Goal: Task Accomplishment & Management: Complete application form

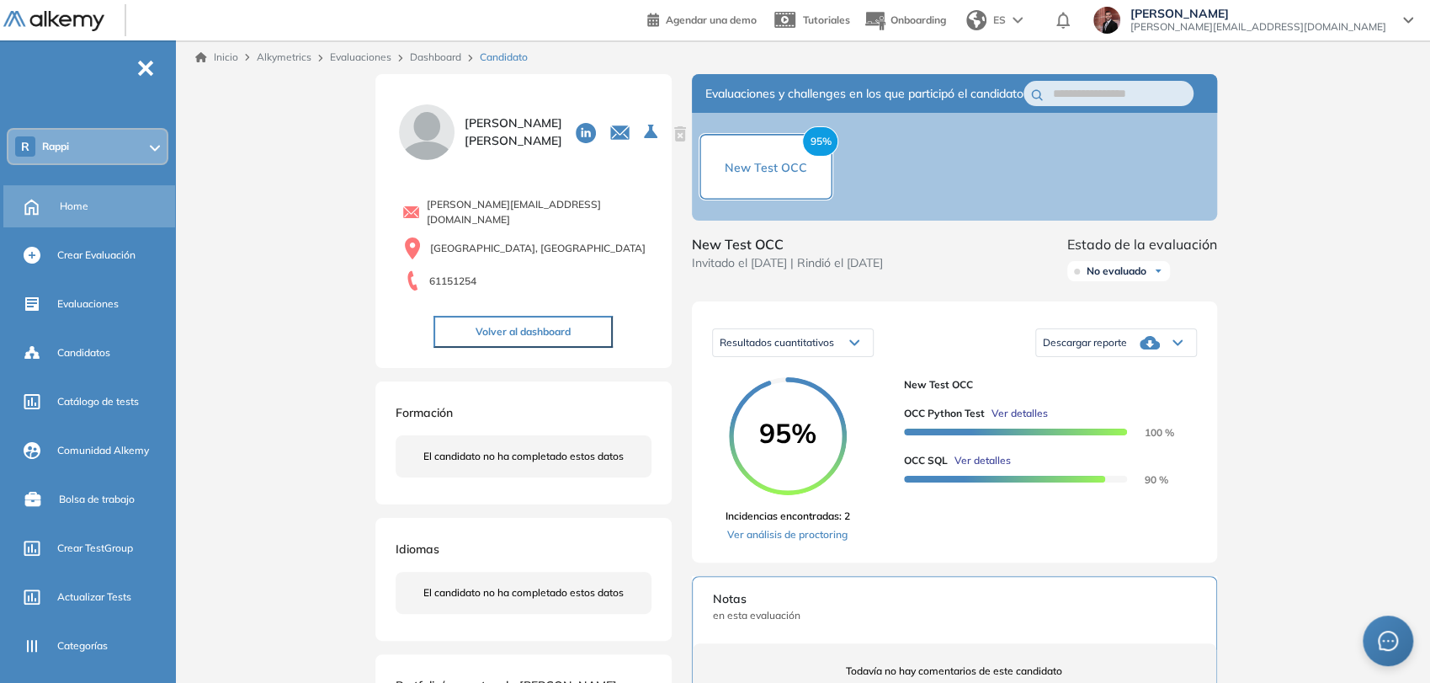
click at [77, 214] on div "Home" at bounding box center [116, 206] width 112 height 29
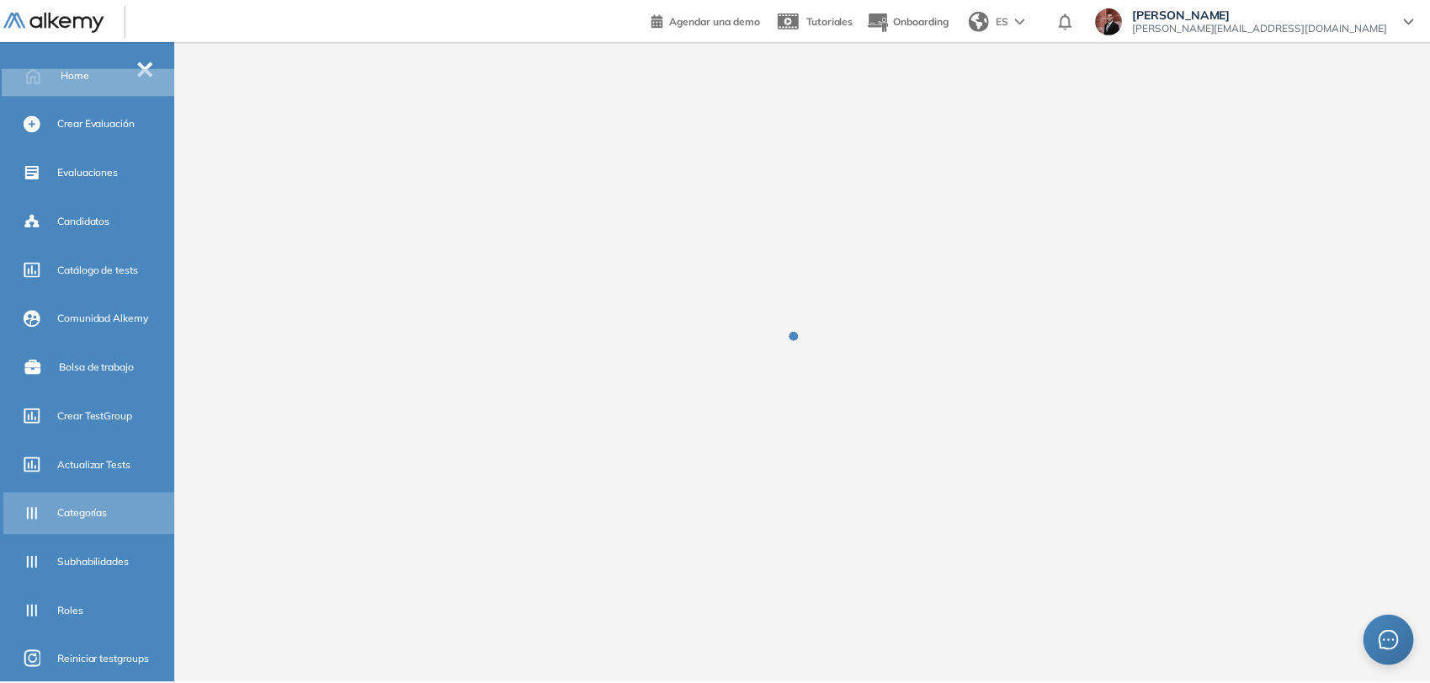
scroll to position [251, 0]
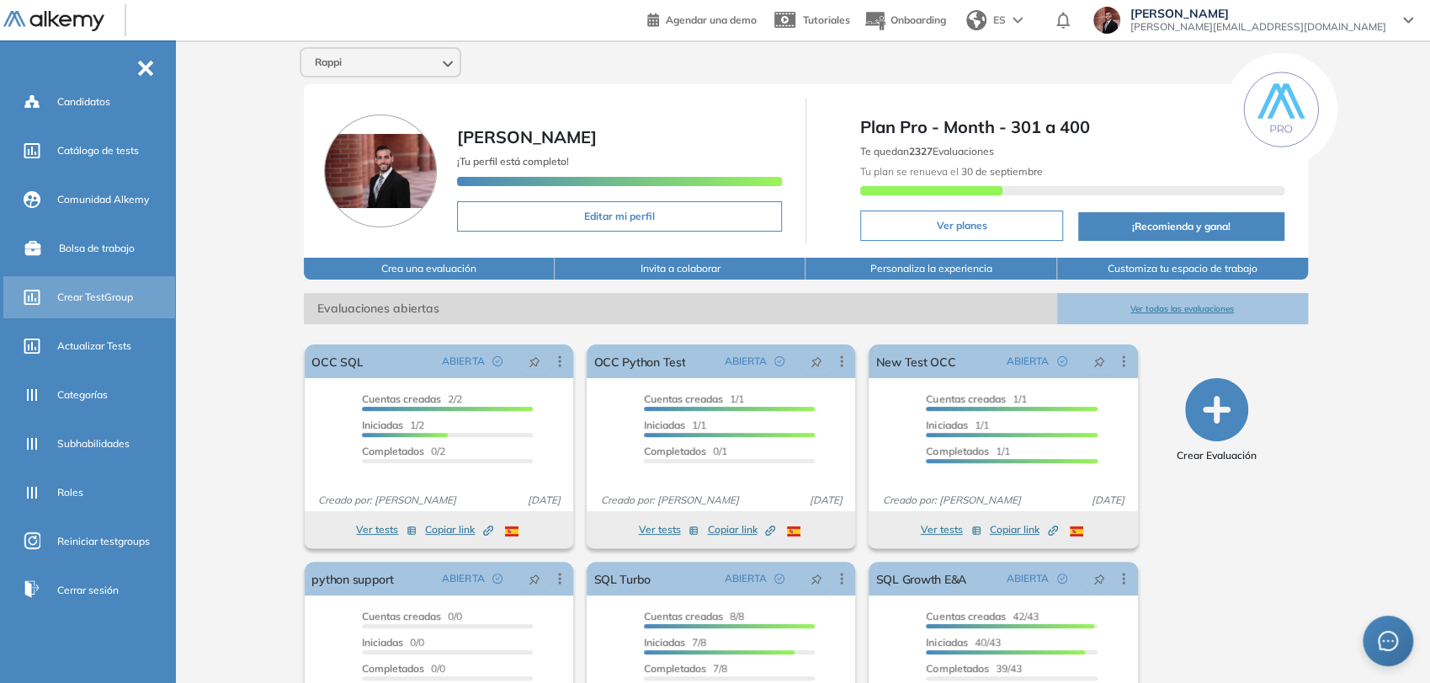
click at [111, 303] on span "Crear TestGroup" at bounding box center [95, 297] width 76 height 15
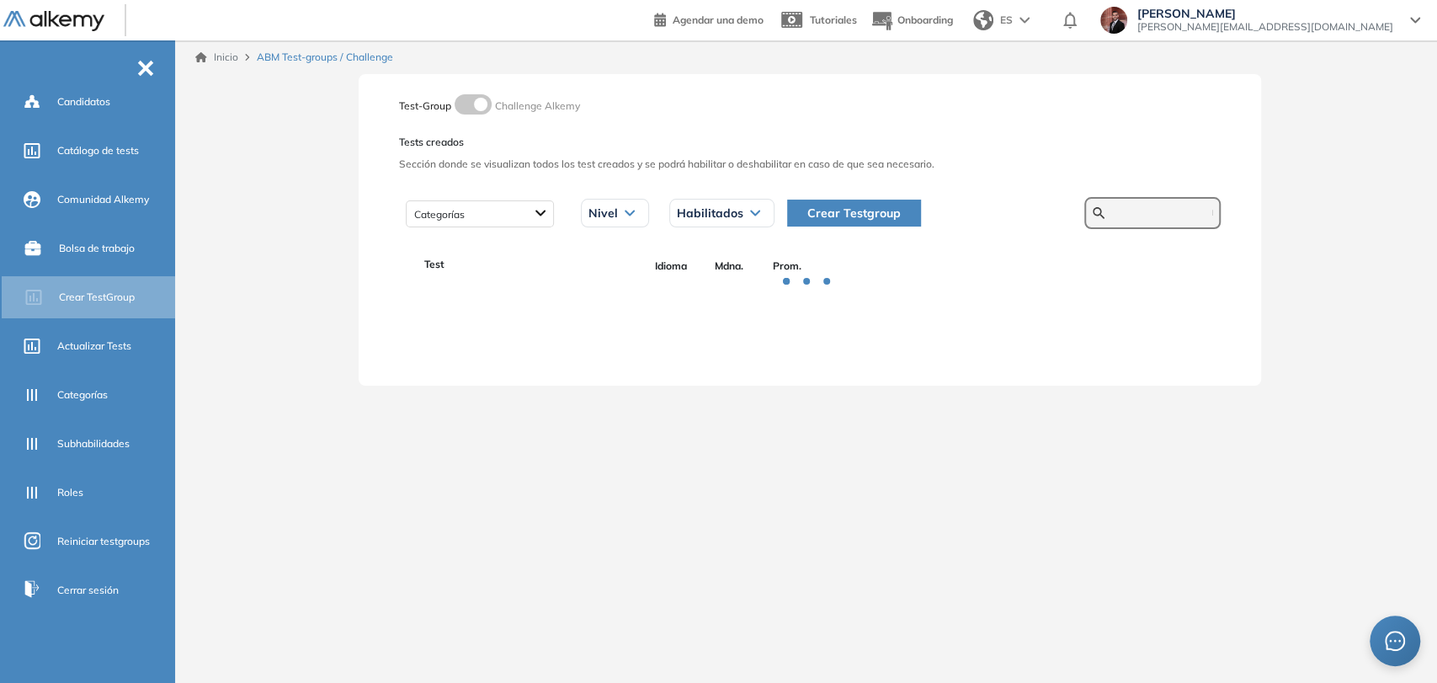
click at [1118, 218] on input "text" at bounding box center [1161, 212] width 101 height 15
type input "*****"
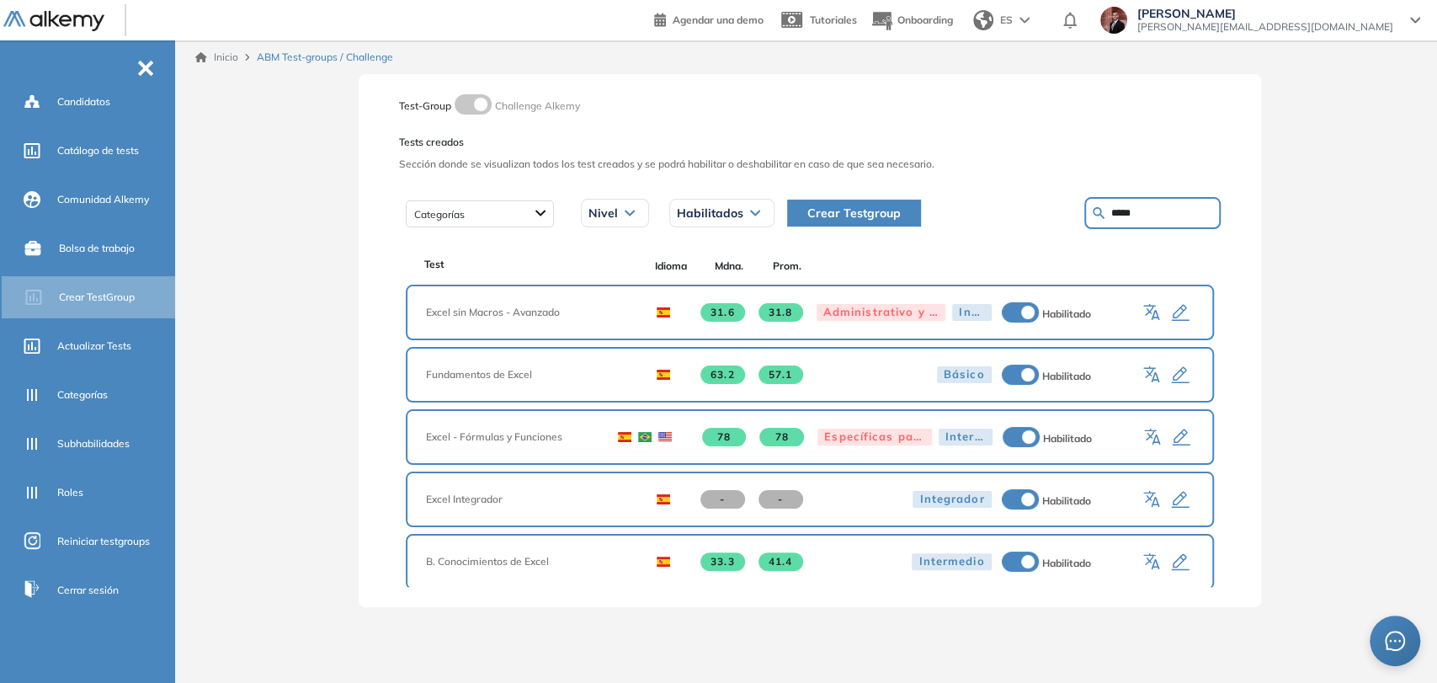
click at [1179, 434] on icon "button" at bounding box center [1181, 438] width 20 height 20
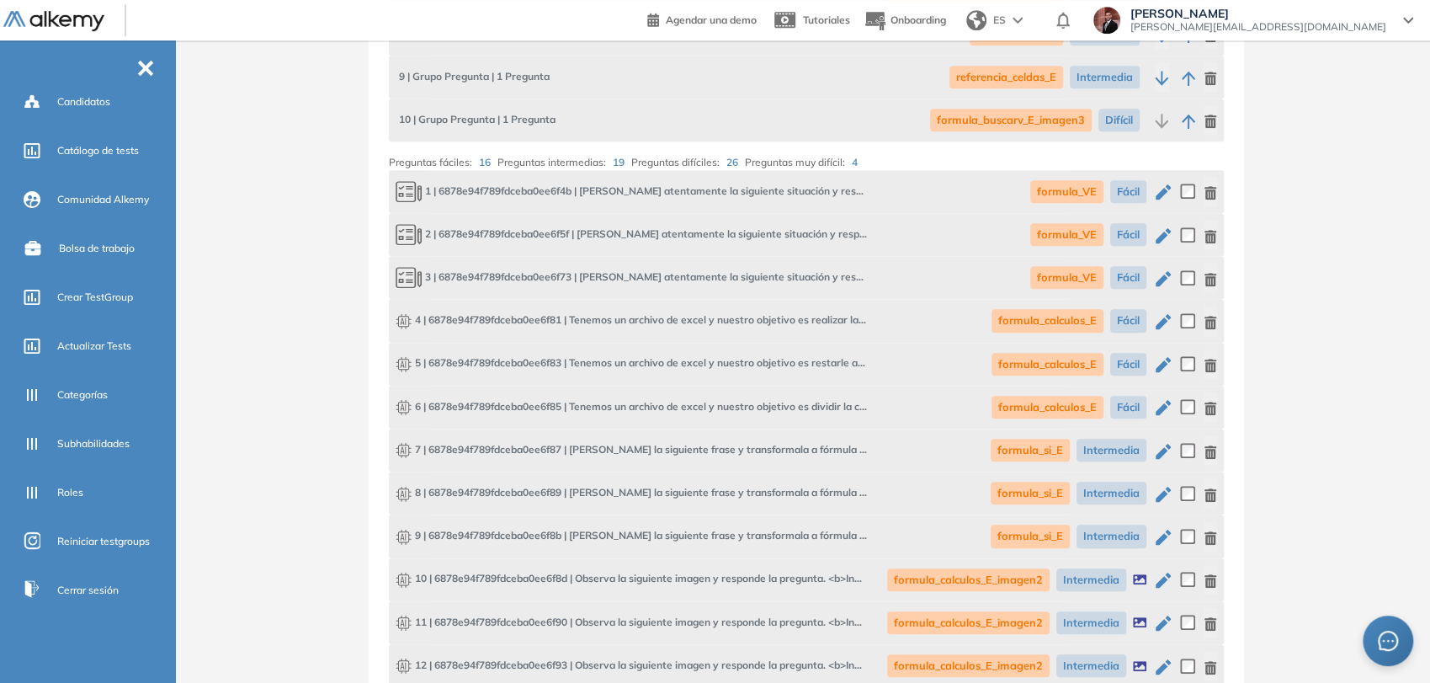
scroll to position [271, 0]
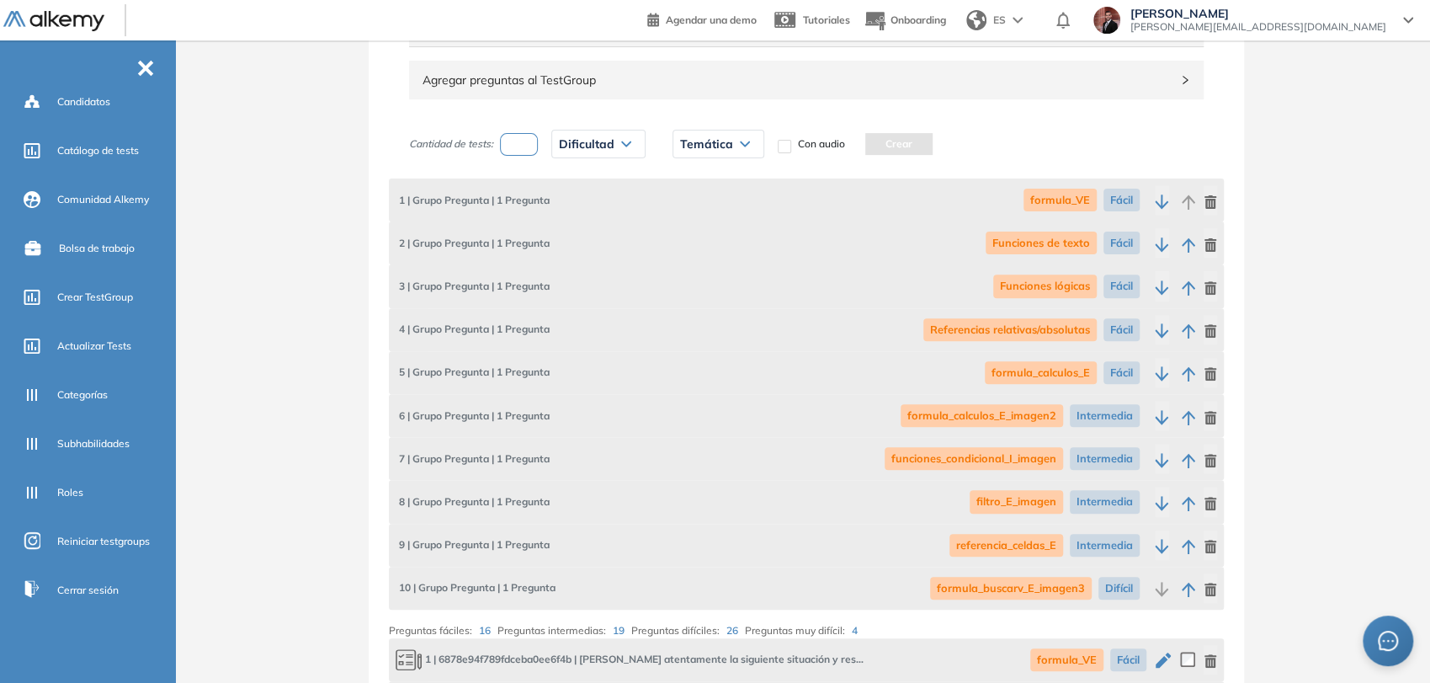
click at [1307, 26] on span "[PERSON_NAME][EMAIL_ADDRESS][DOMAIN_NAME]" at bounding box center [1259, 26] width 256 height 13
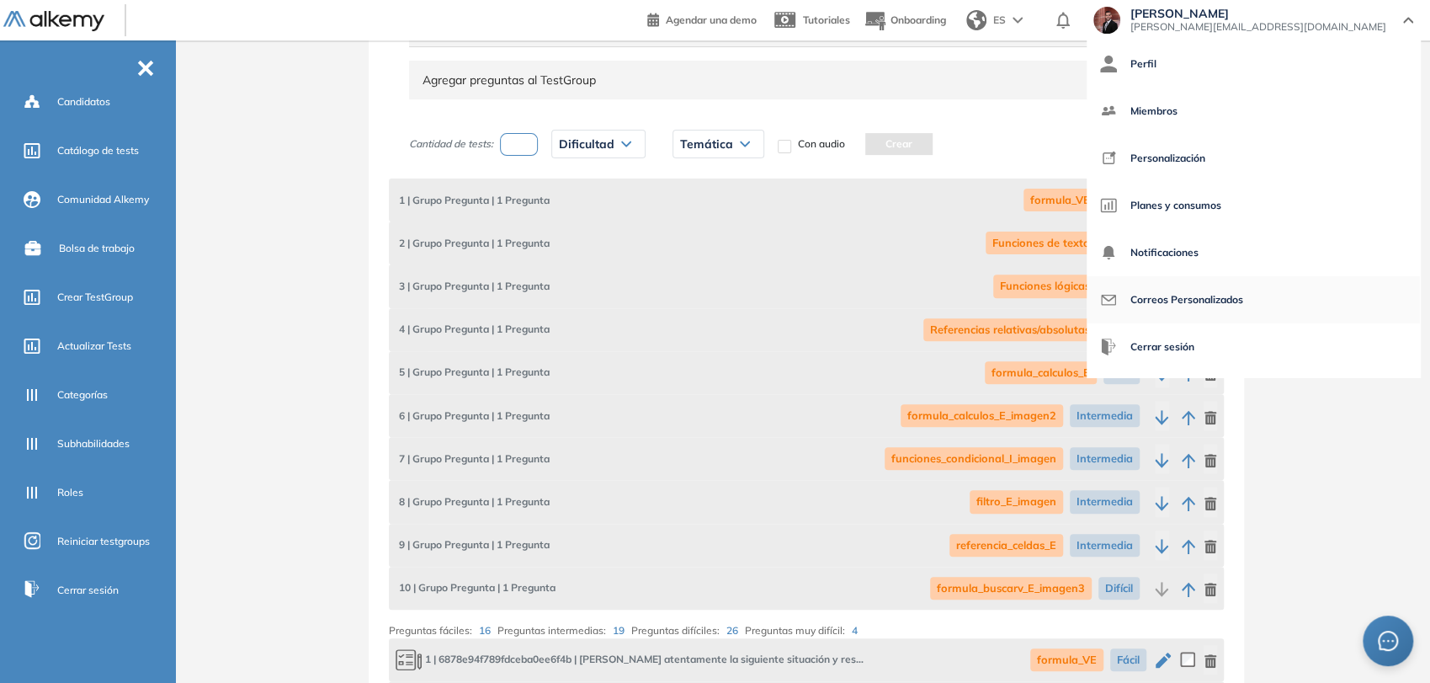
click at [1244, 303] on span "Correos Personalizados" at bounding box center [1187, 300] width 113 height 40
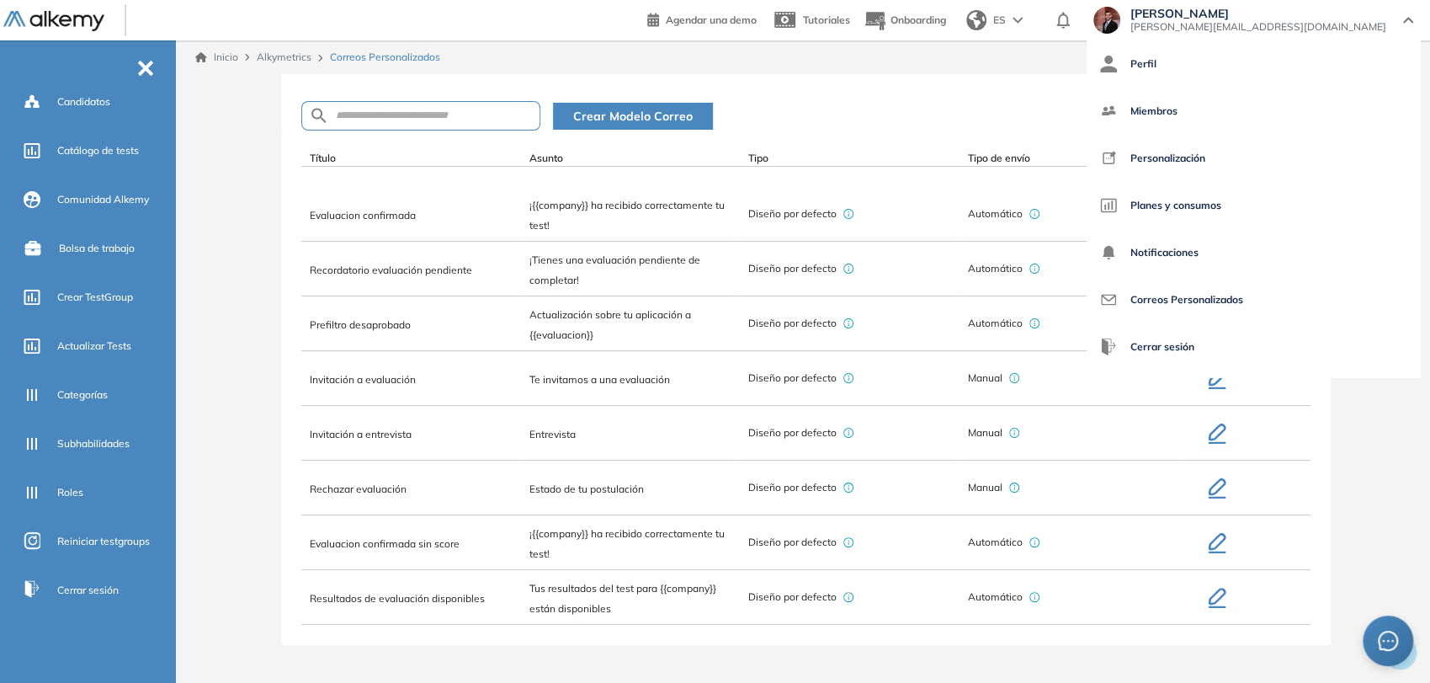
click at [703, 323] on td "Actualización sobre tu aplicación a {{evaluacion}}" at bounding box center [631, 323] width 220 height 55
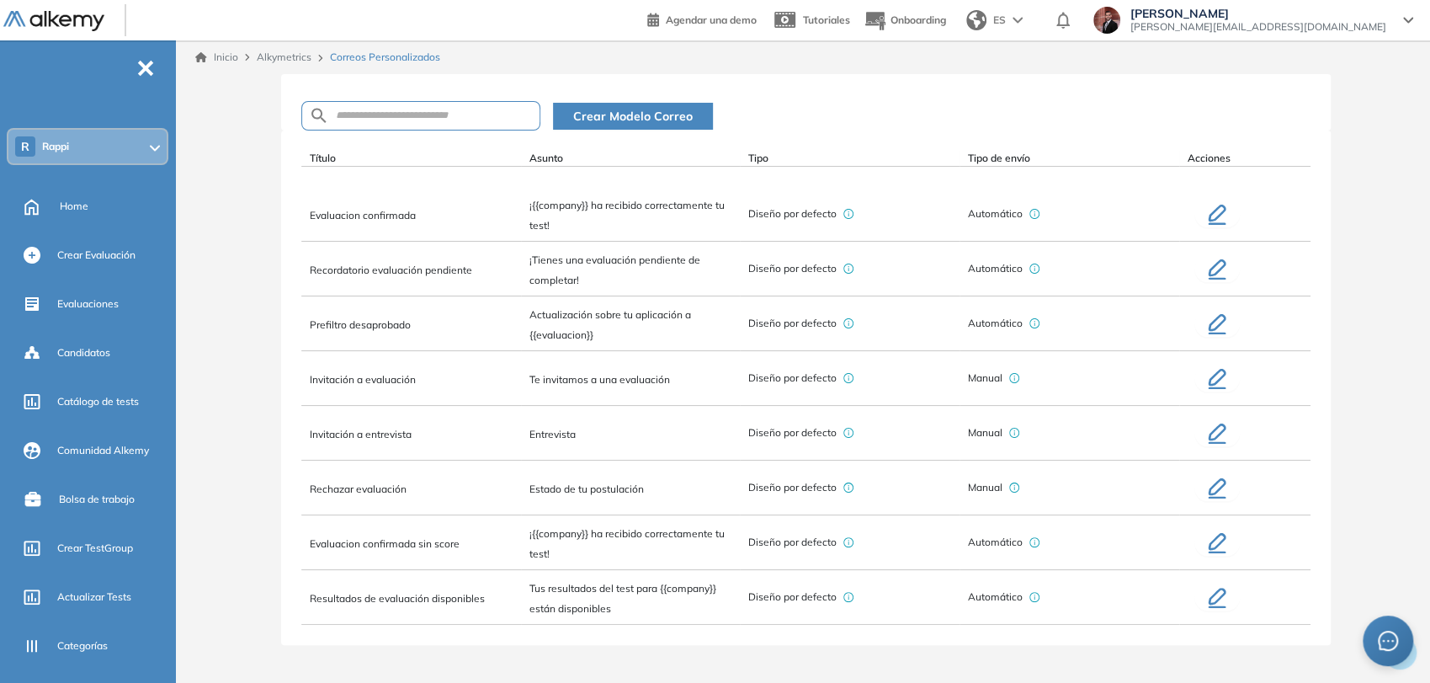
click at [109, 147] on div "R Rappi" at bounding box center [87, 147] width 158 height 34
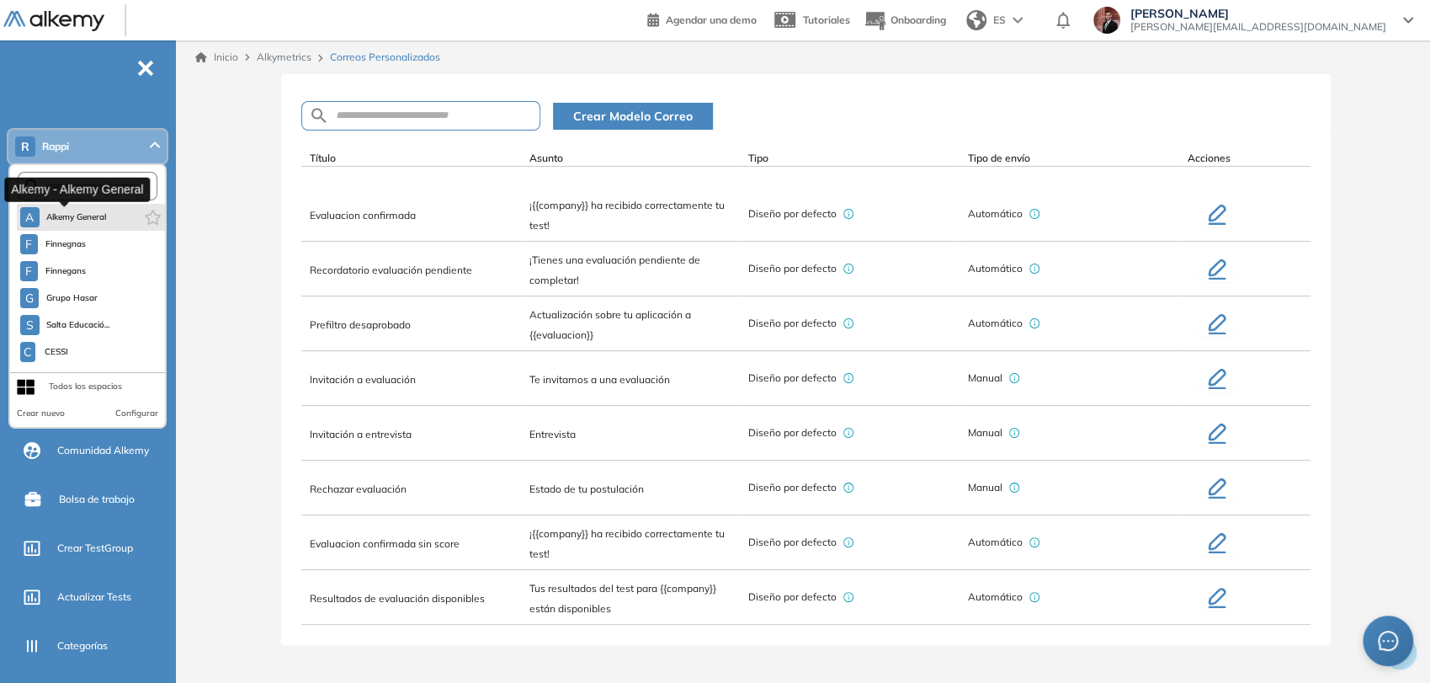
click at [74, 216] on span "Alkemy General" at bounding box center [76, 216] width 61 height 13
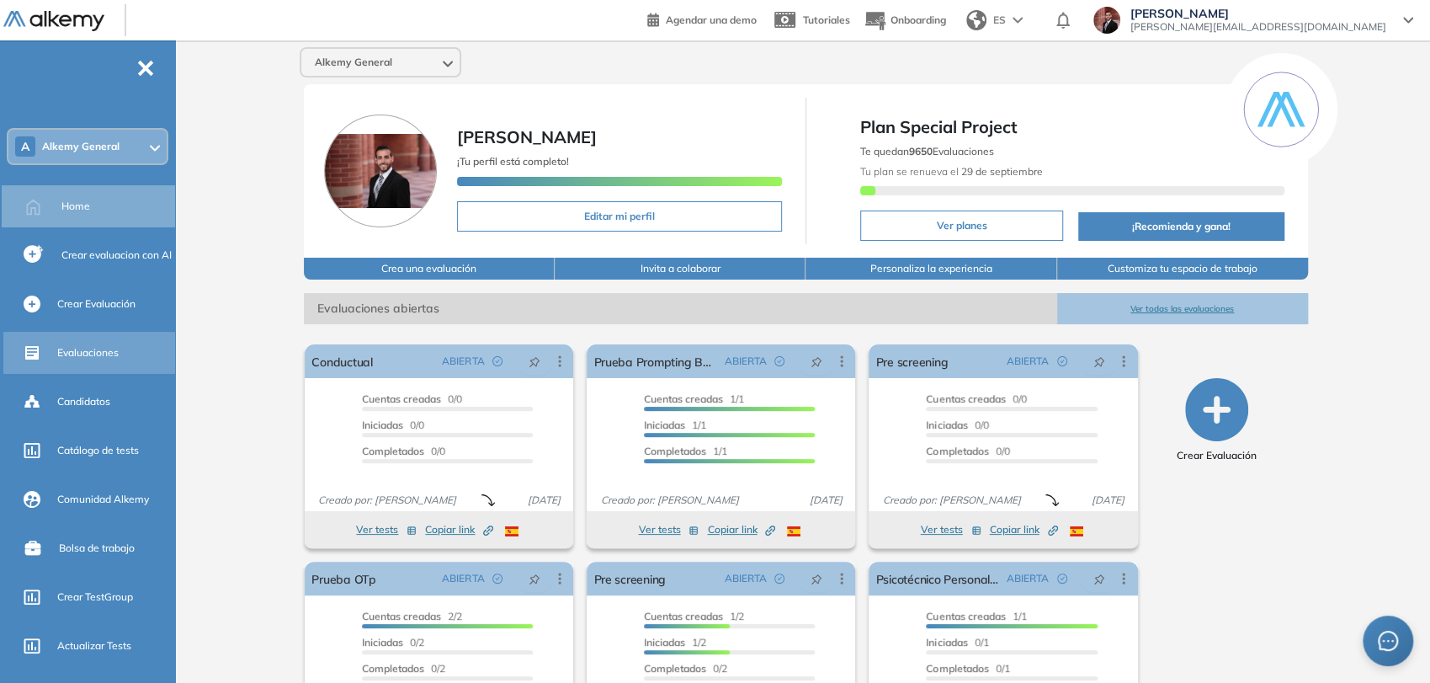
click at [96, 345] on span "Evaluaciones" at bounding box center [87, 352] width 61 height 15
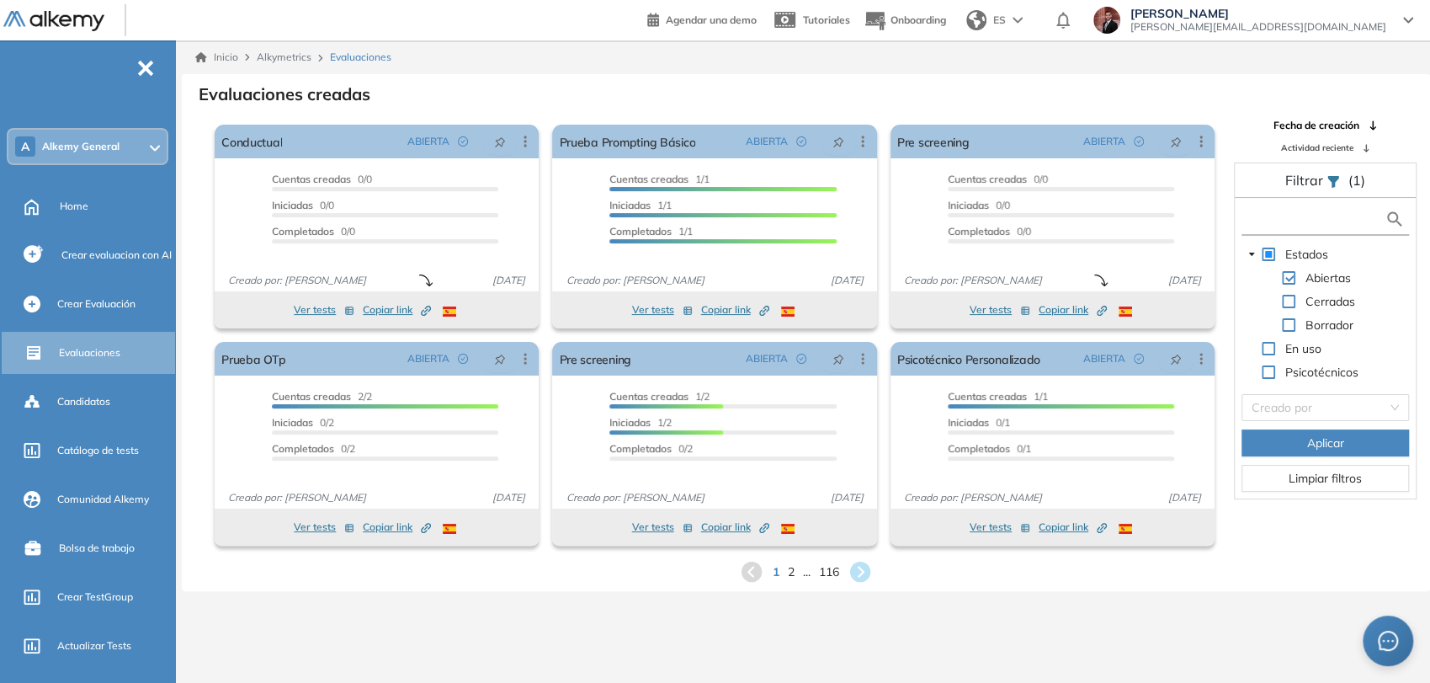
click at [1309, 220] on input "text" at bounding box center [1315, 219] width 139 height 18
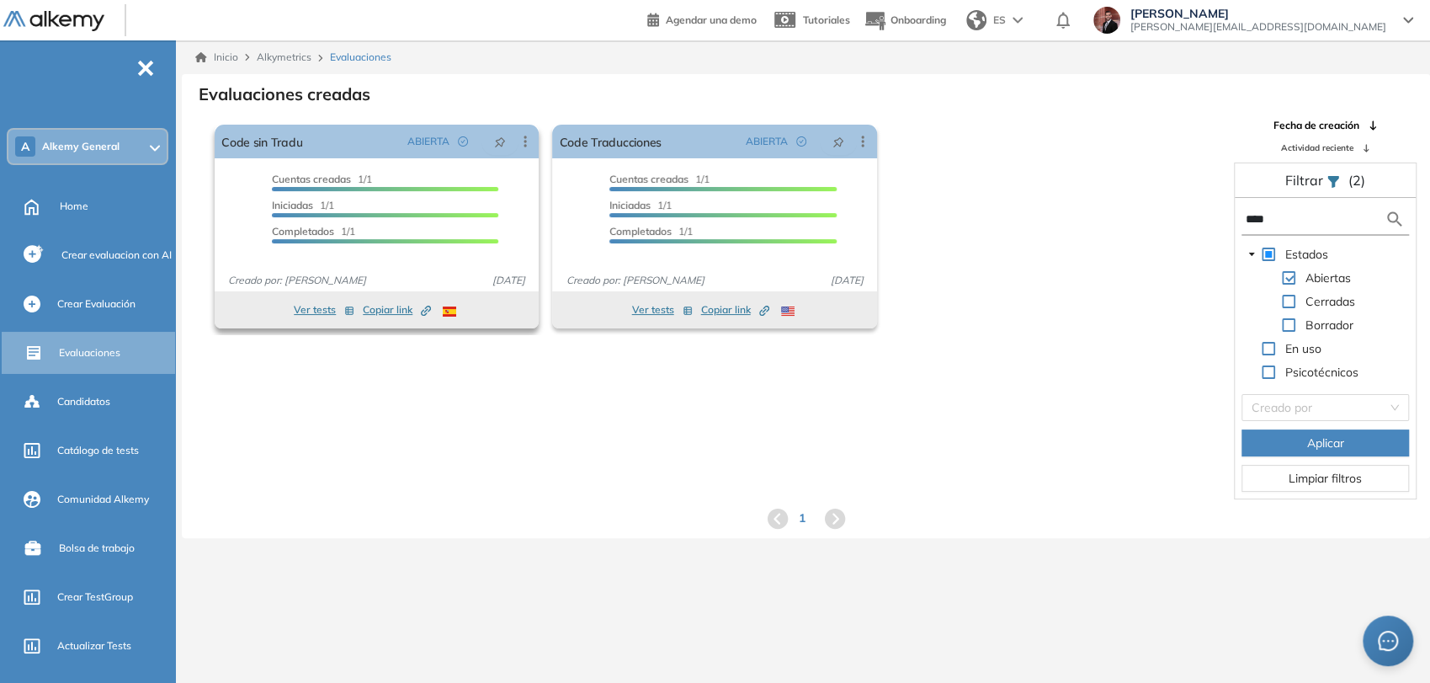
type input "****"
click at [399, 226] on div "Completados 1/1" at bounding box center [385, 233] width 226 height 19
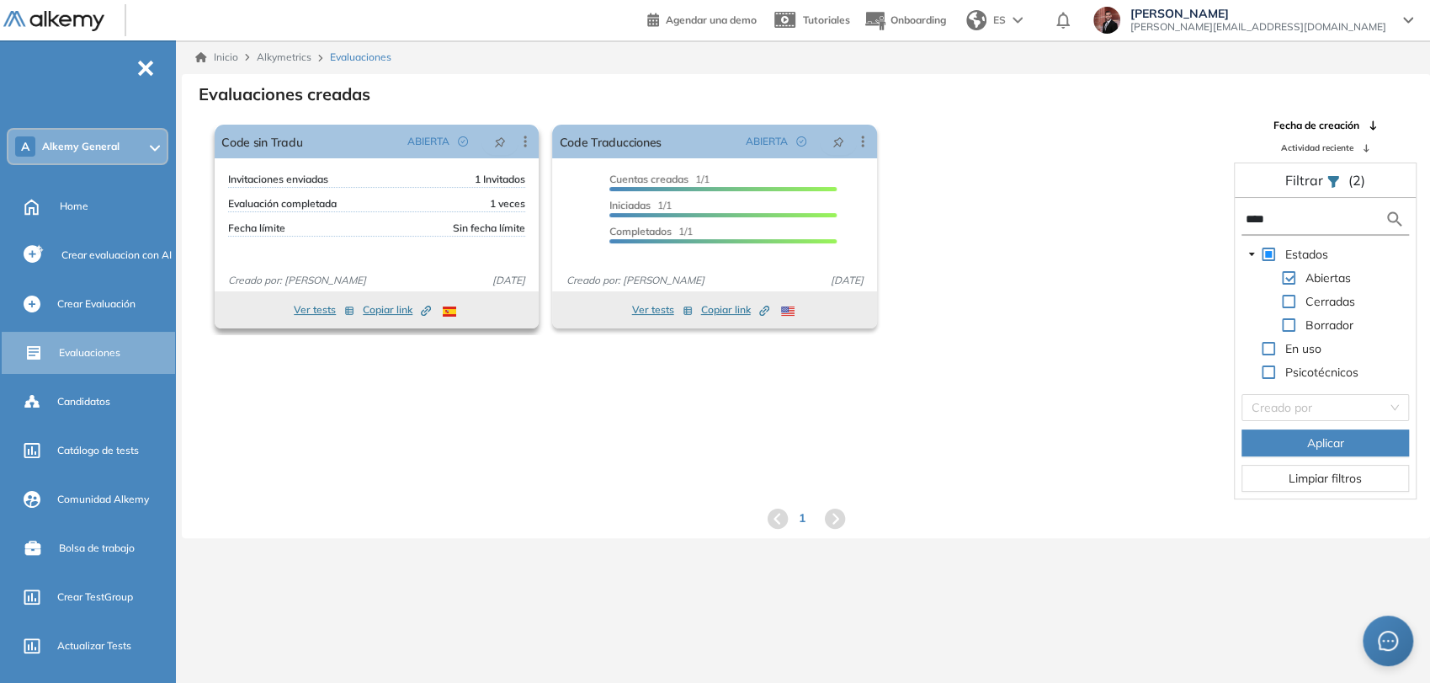
click at [399, 226] on div "Fecha límite Sin fecha límite" at bounding box center [376, 229] width 297 height 16
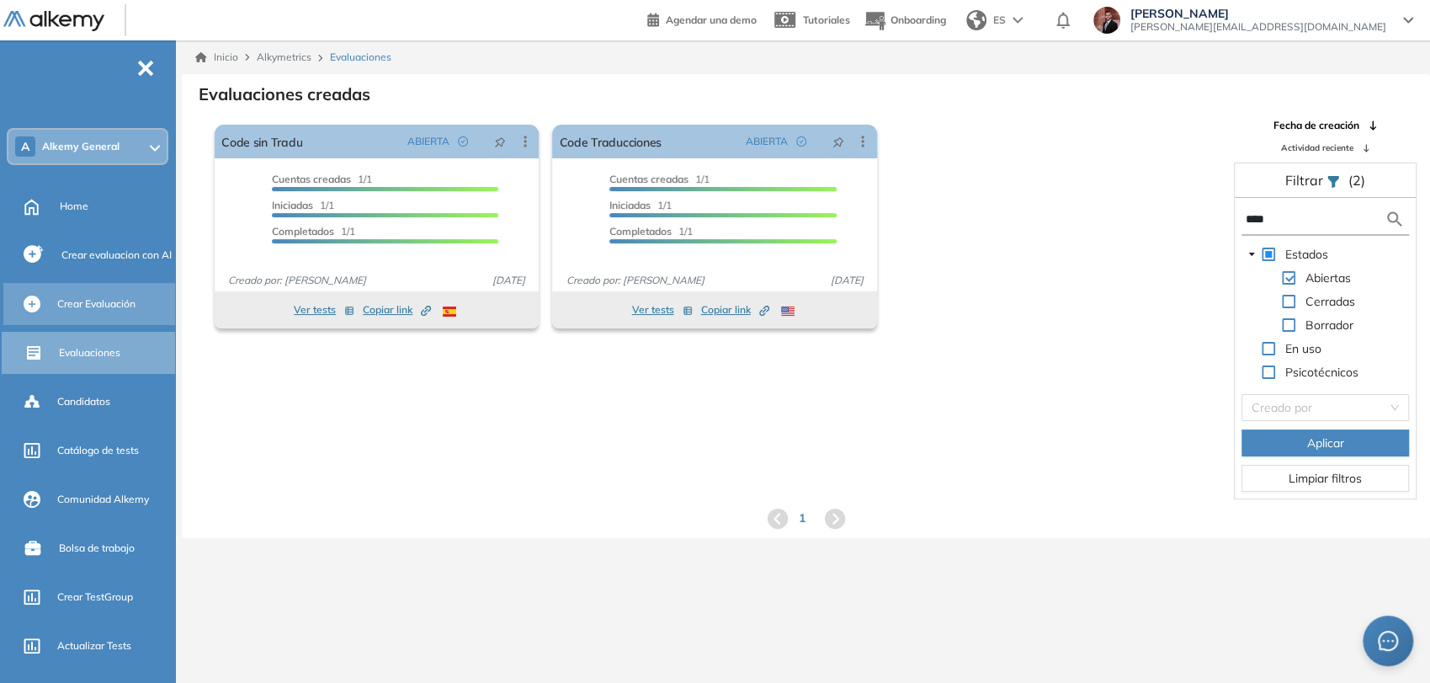
click at [115, 310] on span "Crear Evaluación" at bounding box center [96, 303] width 78 height 15
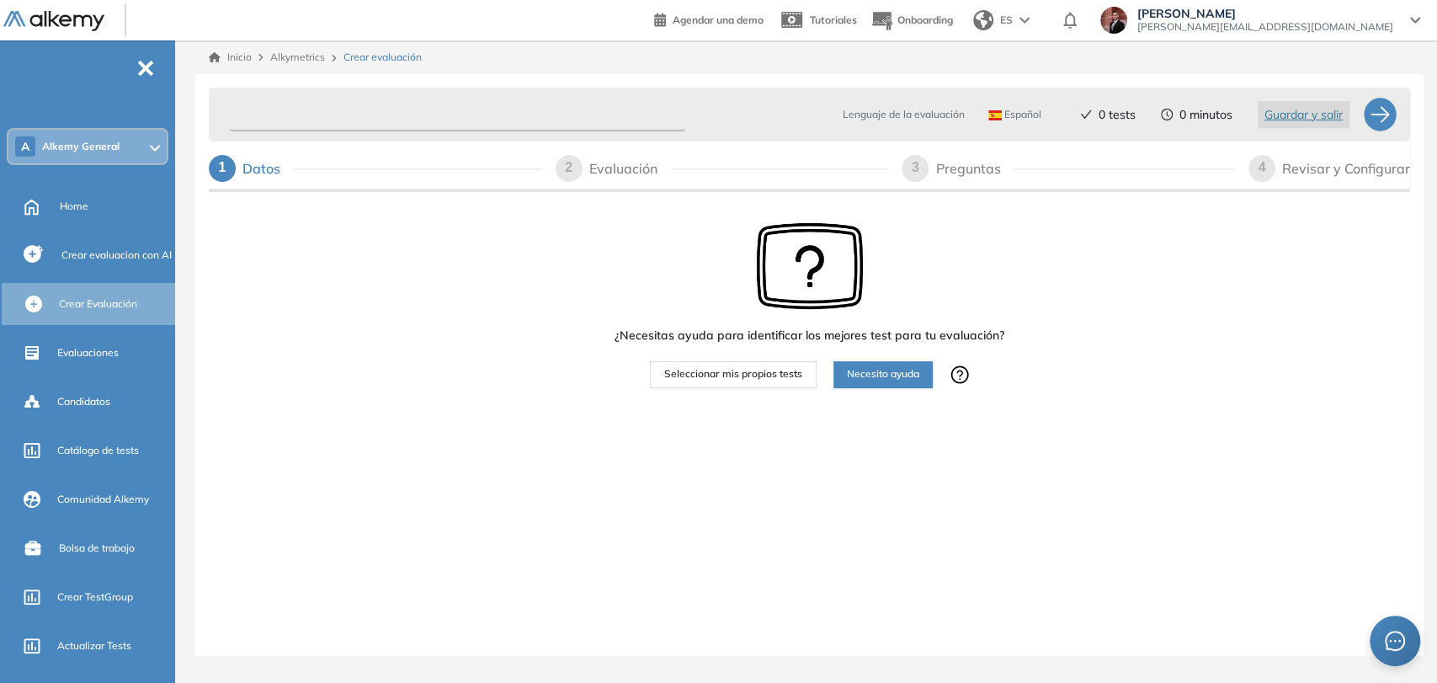
click at [450, 116] on input "text" at bounding box center [457, 115] width 456 height 33
type input "****"
click at [760, 369] on span "Seleccionar mis propios tests" at bounding box center [733, 374] width 138 height 16
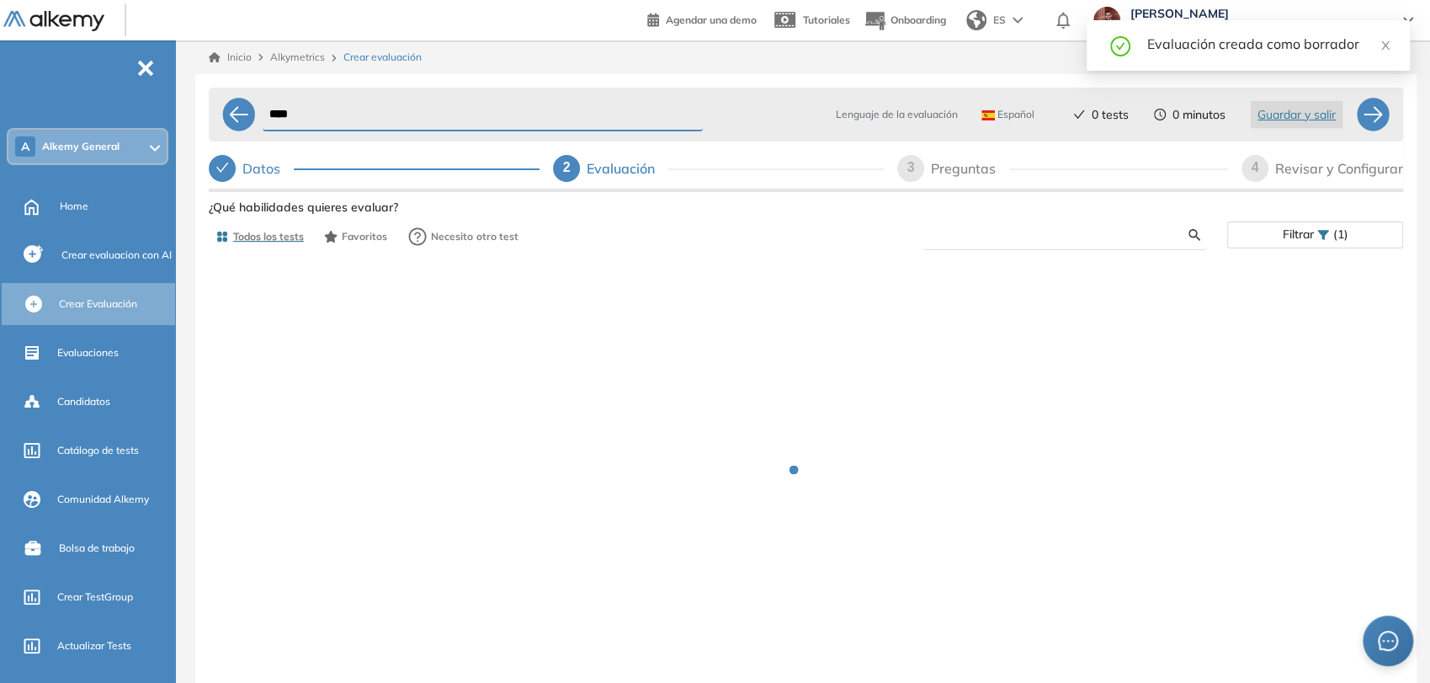
click at [1081, 231] on input "text" at bounding box center [1062, 234] width 253 height 15
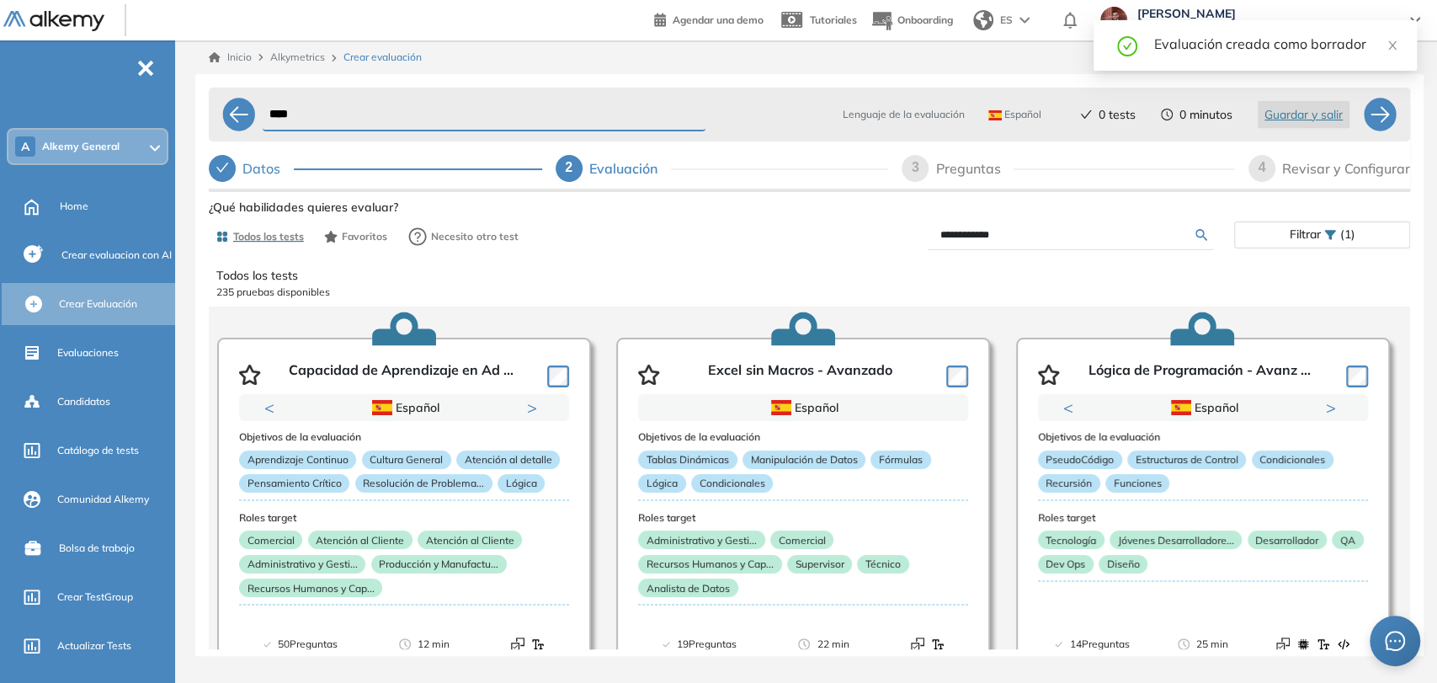
type input "**********"
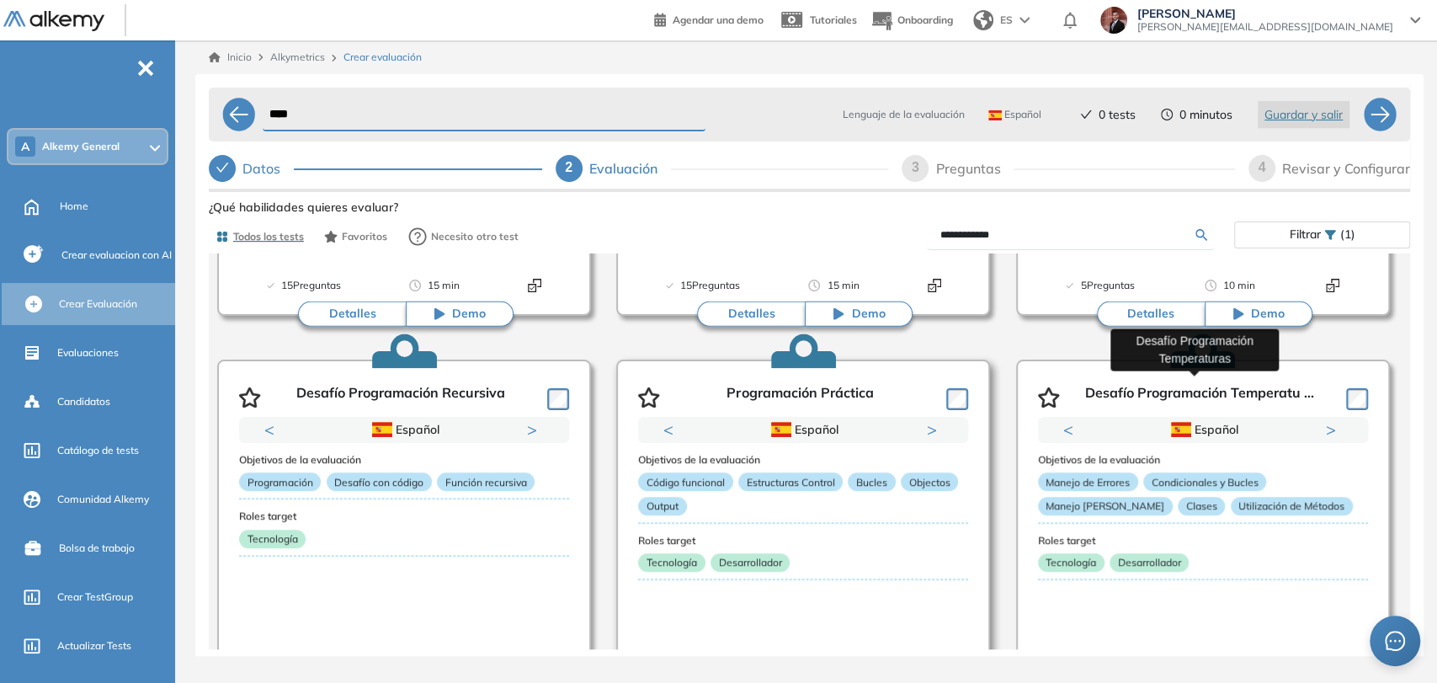
scroll to position [748, 0]
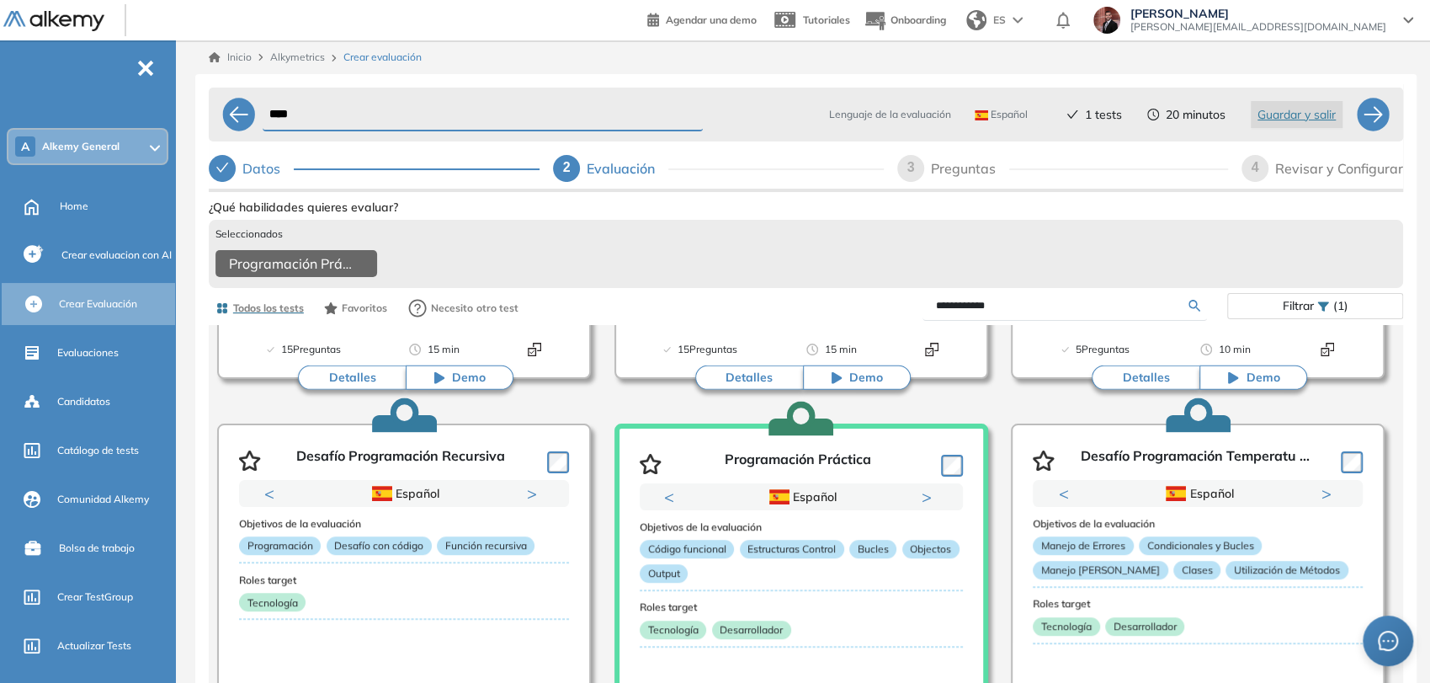
click at [1298, 177] on div "Revisar y Configurar" at bounding box center [1340, 168] width 128 height 27
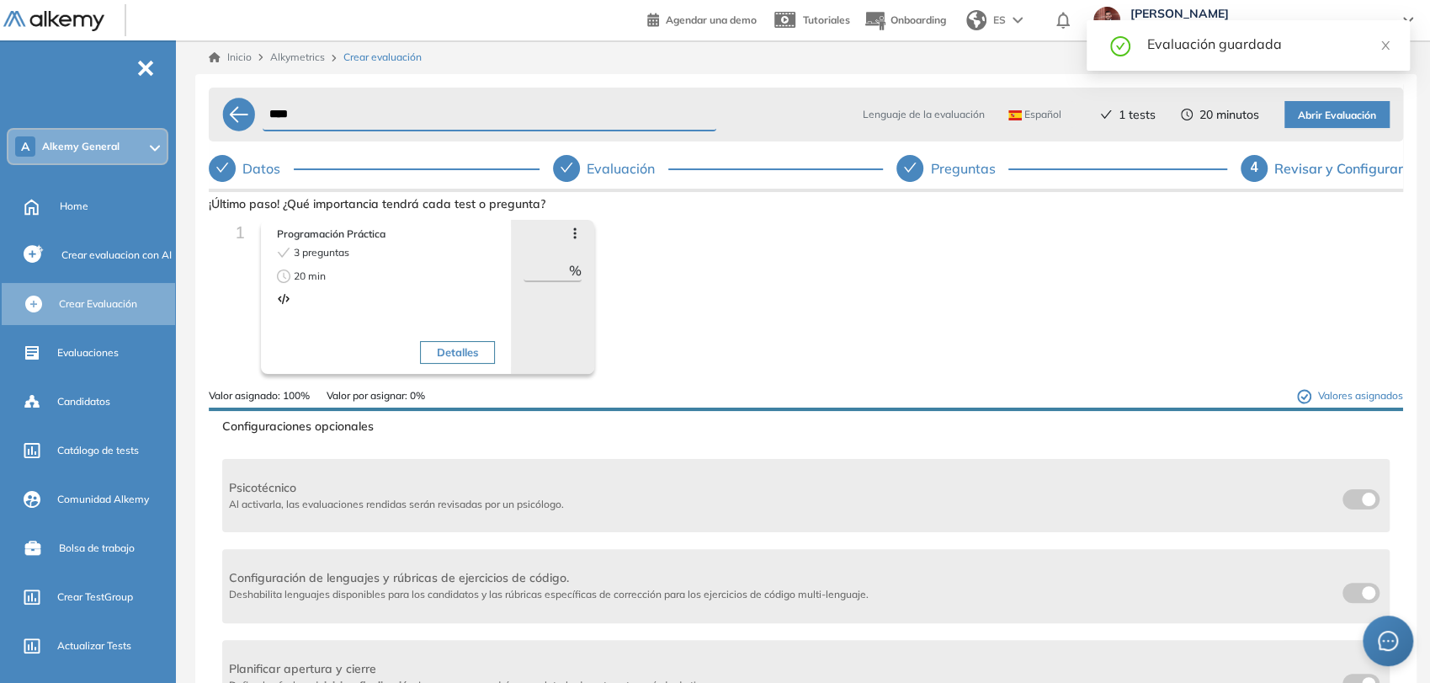
click at [1372, 116] on span "Abrir Evaluación" at bounding box center [1337, 116] width 78 height 16
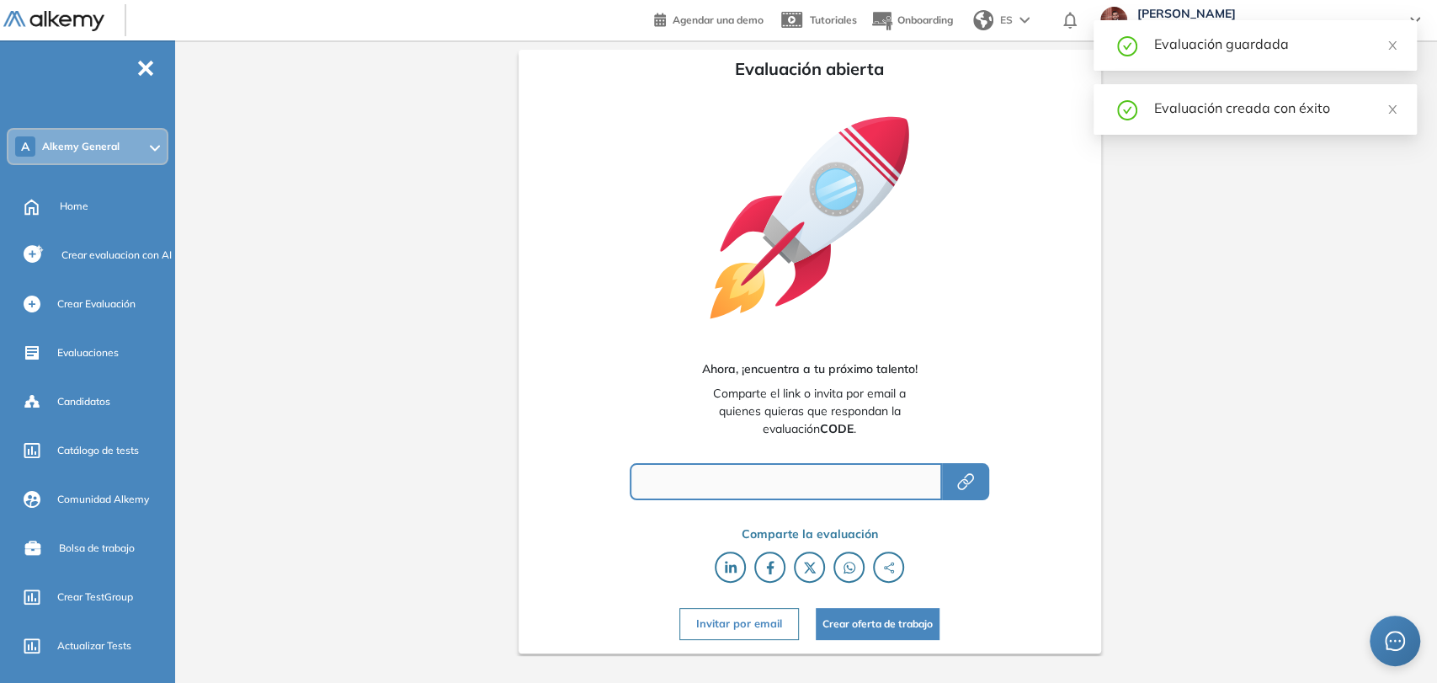
type input "**********"
click at [968, 486] on icon "button" at bounding box center [962, 484] width 11 height 11
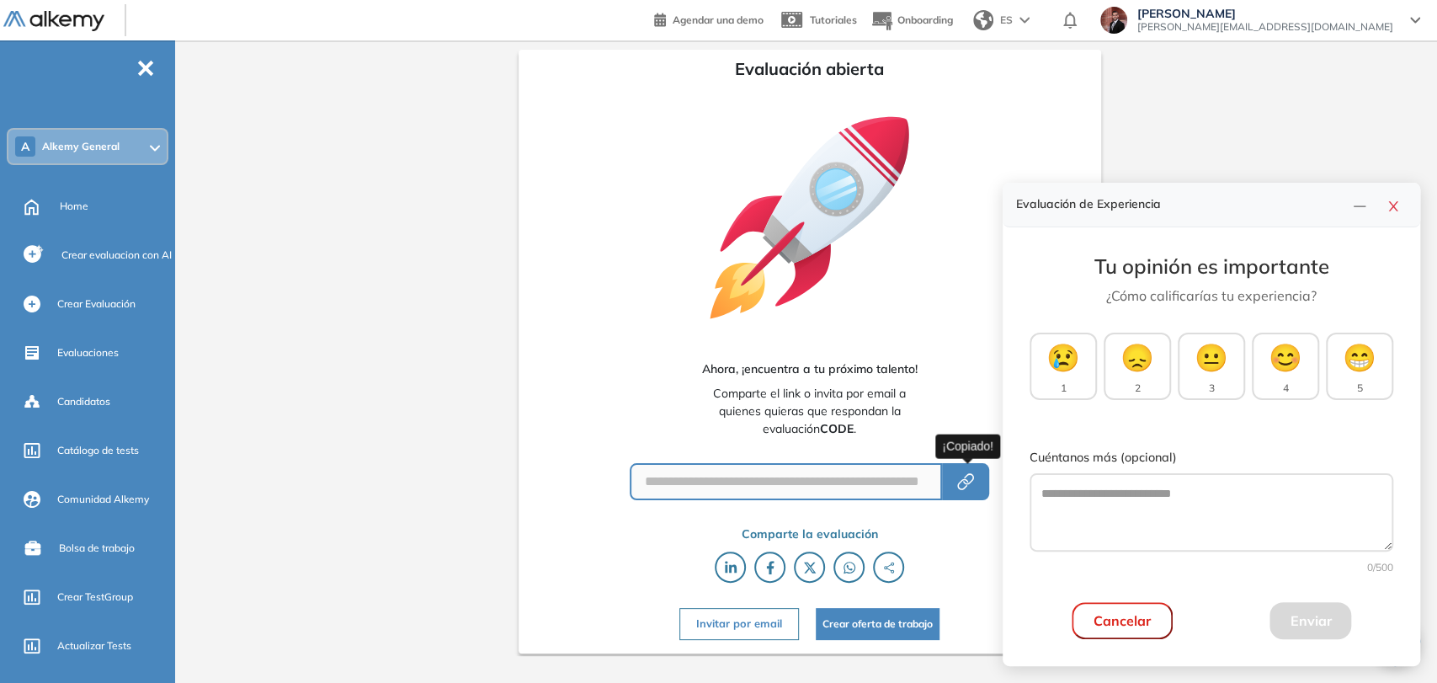
drag, startPoint x: 1392, startPoint y: 206, endPoint x: 1268, endPoint y: 18, distance: 225.6
click at [1392, 206] on icon "close" at bounding box center [1393, 206] width 13 height 13
